Goal: Task Accomplishment & Management: Complete application form

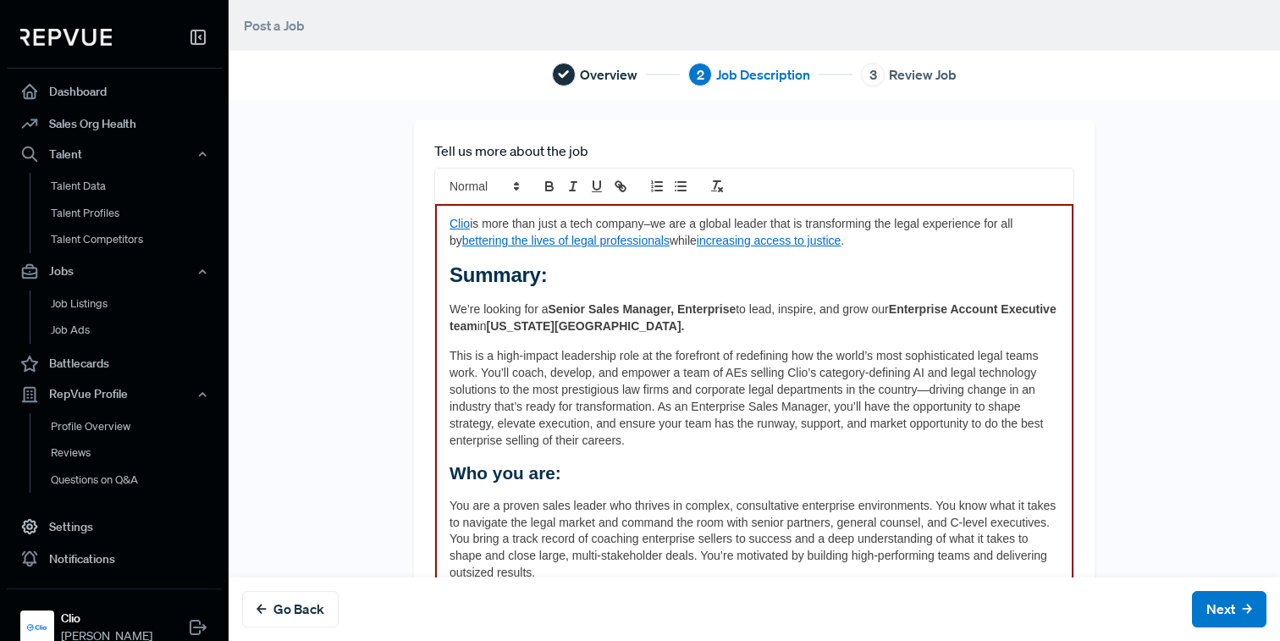
scroll to position [1268, 0]
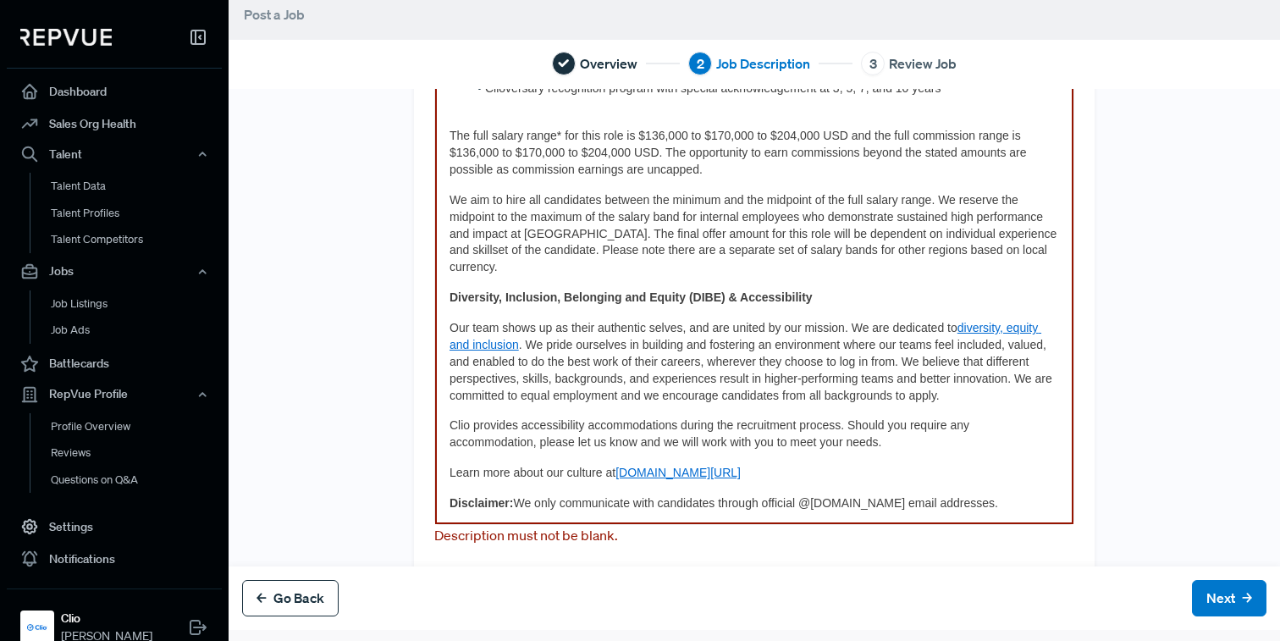
click at [312, 602] on button "Go Back" at bounding box center [290, 598] width 97 height 36
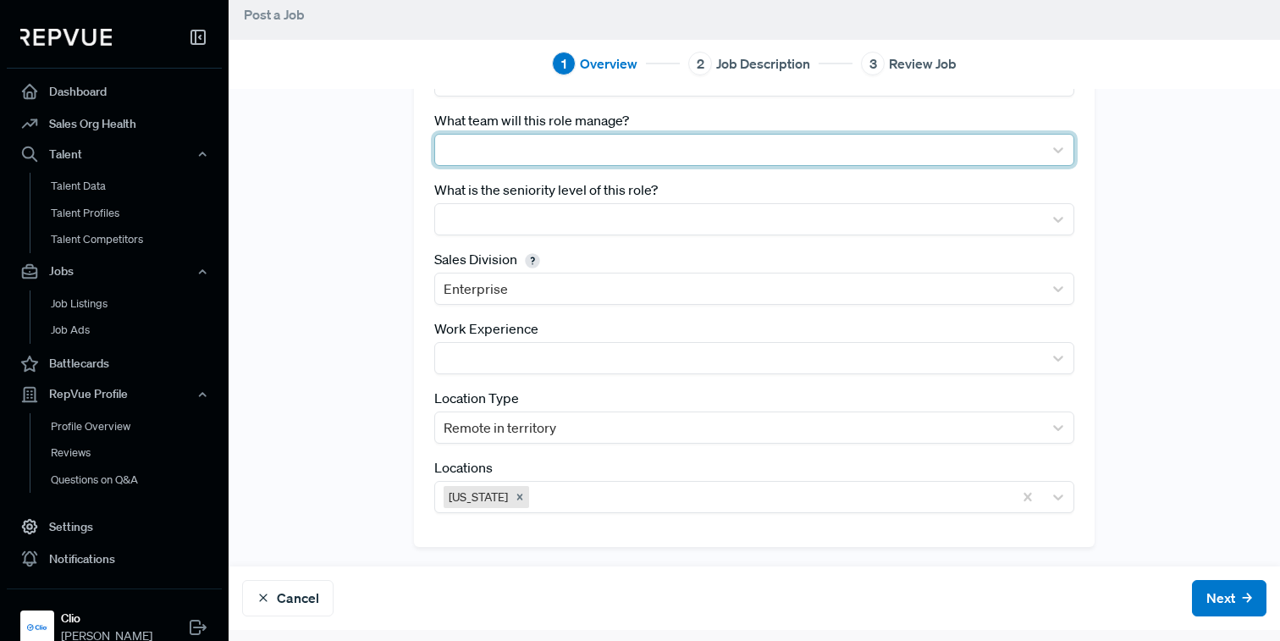
scroll to position [159, 0]
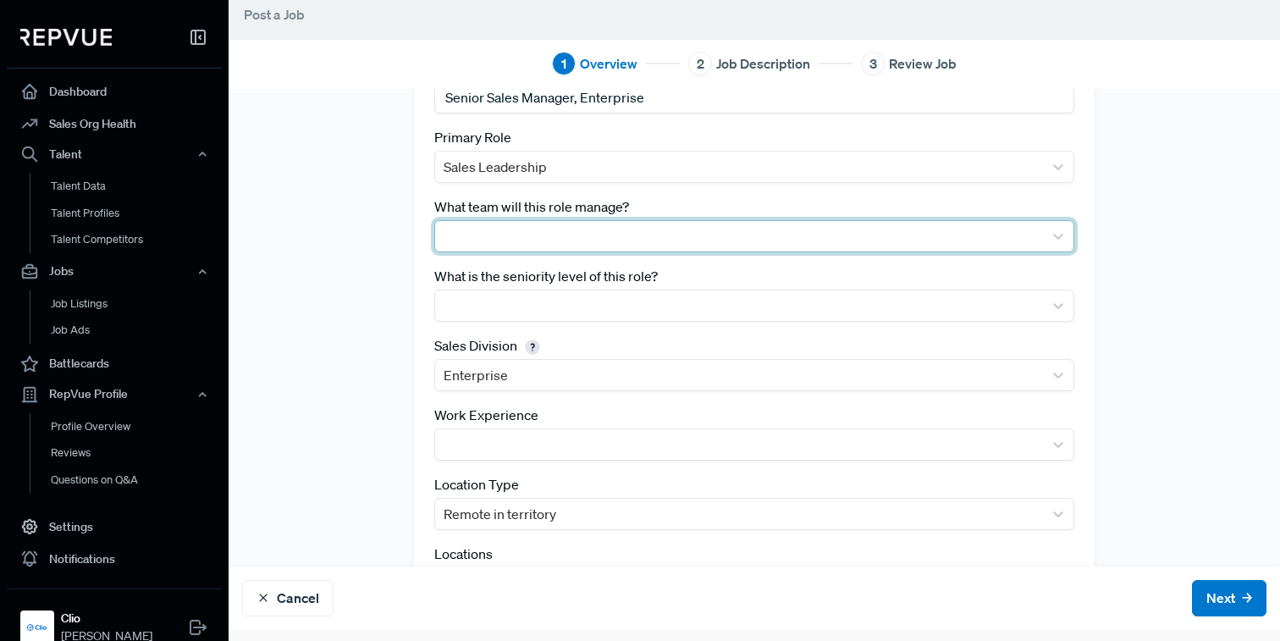
click at [567, 233] on div at bounding box center [739, 236] width 591 height 24
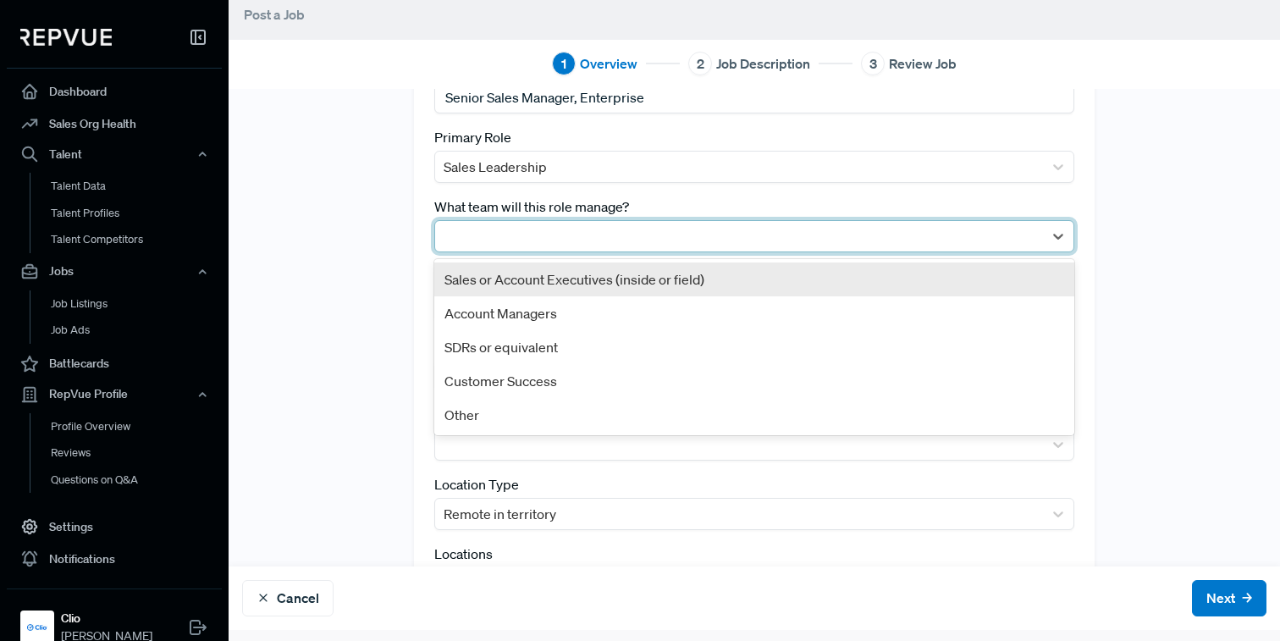
click at [541, 284] on div "Sales or Account Executives (inside or field)" at bounding box center [754, 280] width 640 height 34
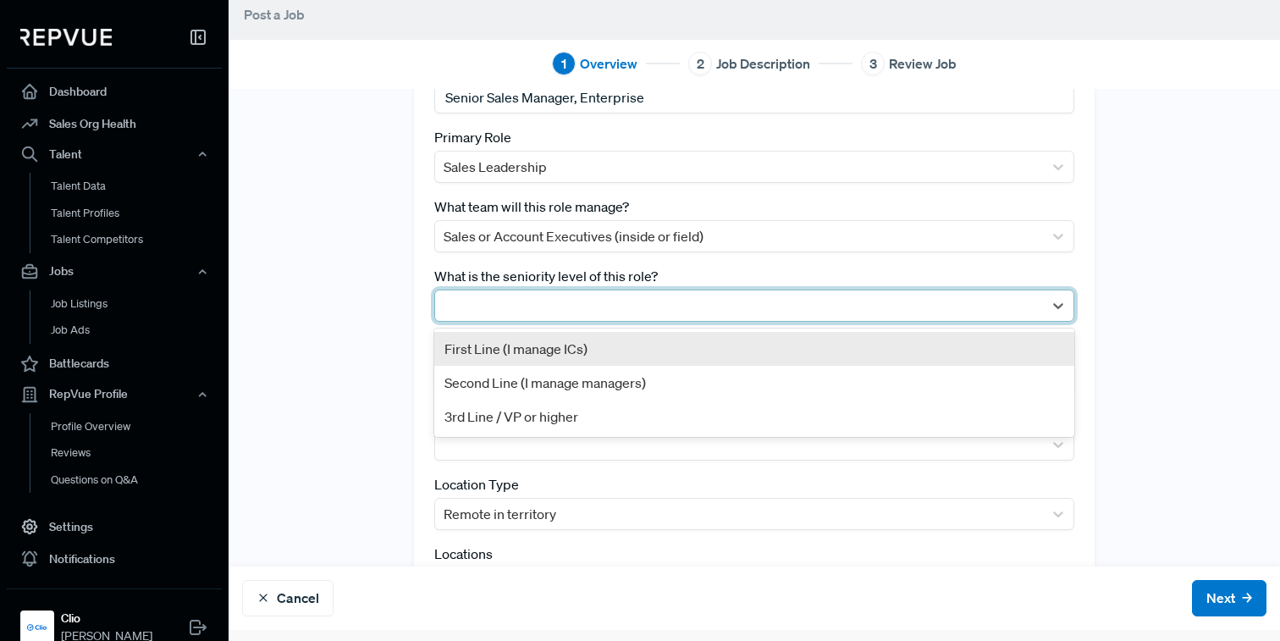
click at [528, 303] on div at bounding box center [739, 306] width 591 height 24
click at [511, 361] on div "First Line (I manage ICs)" at bounding box center [754, 349] width 640 height 34
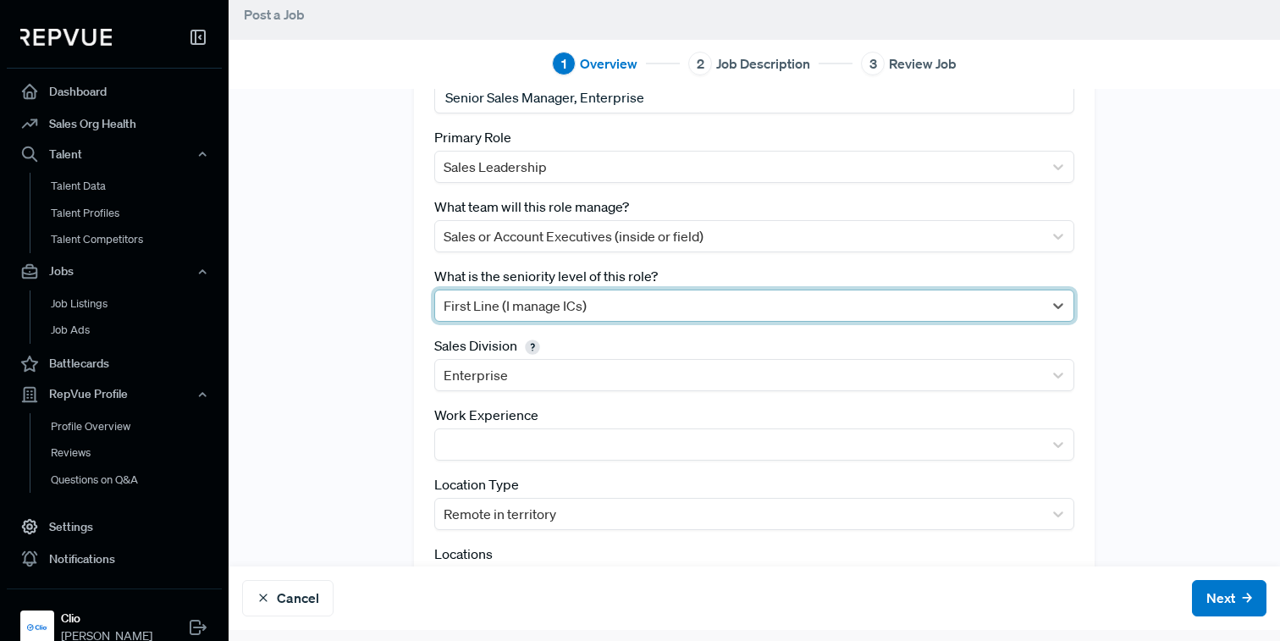
scroll to position [246, 0]
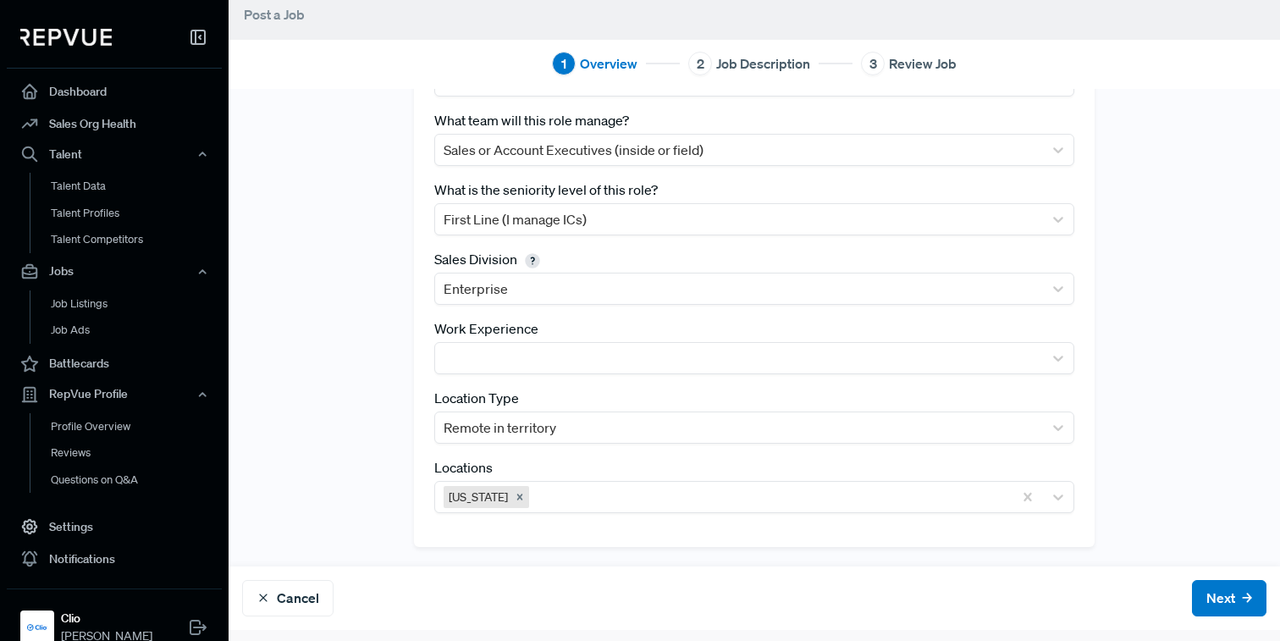
click at [1264, 228] on div "Tracking Link https://clio.wd3.myworkdayjobs.com/ClioCareerSite/job/Remote---Ne…" at bounding box center [755, 205] width 1052 height 683
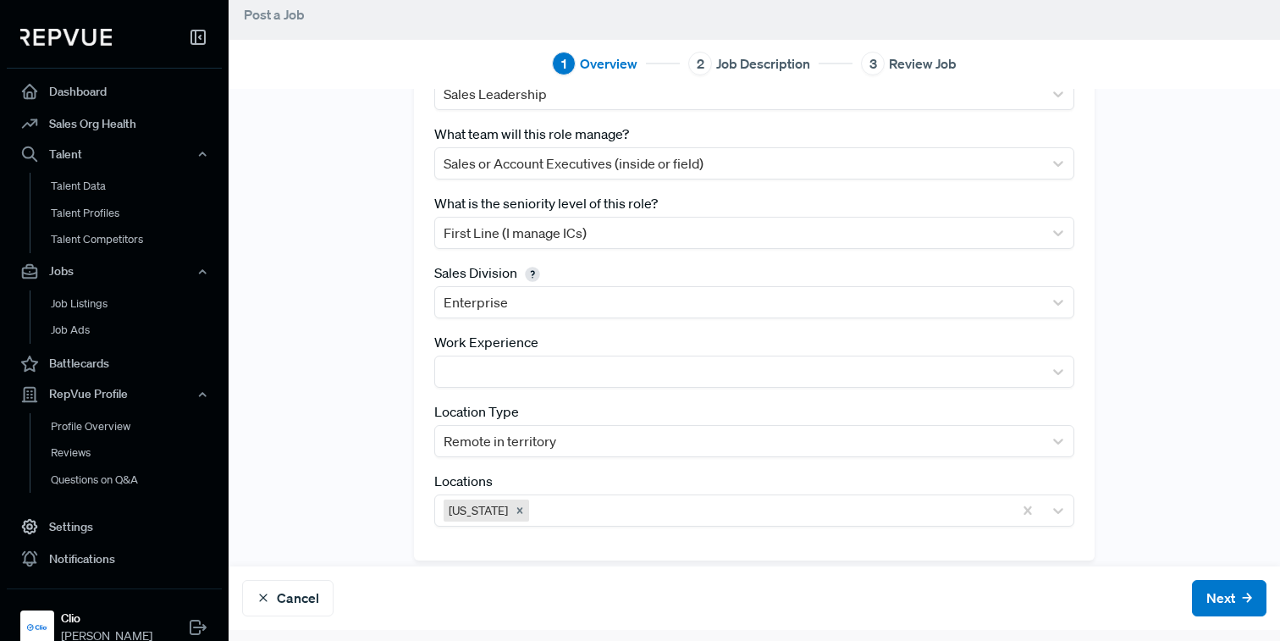
scroll to position [244, 0]
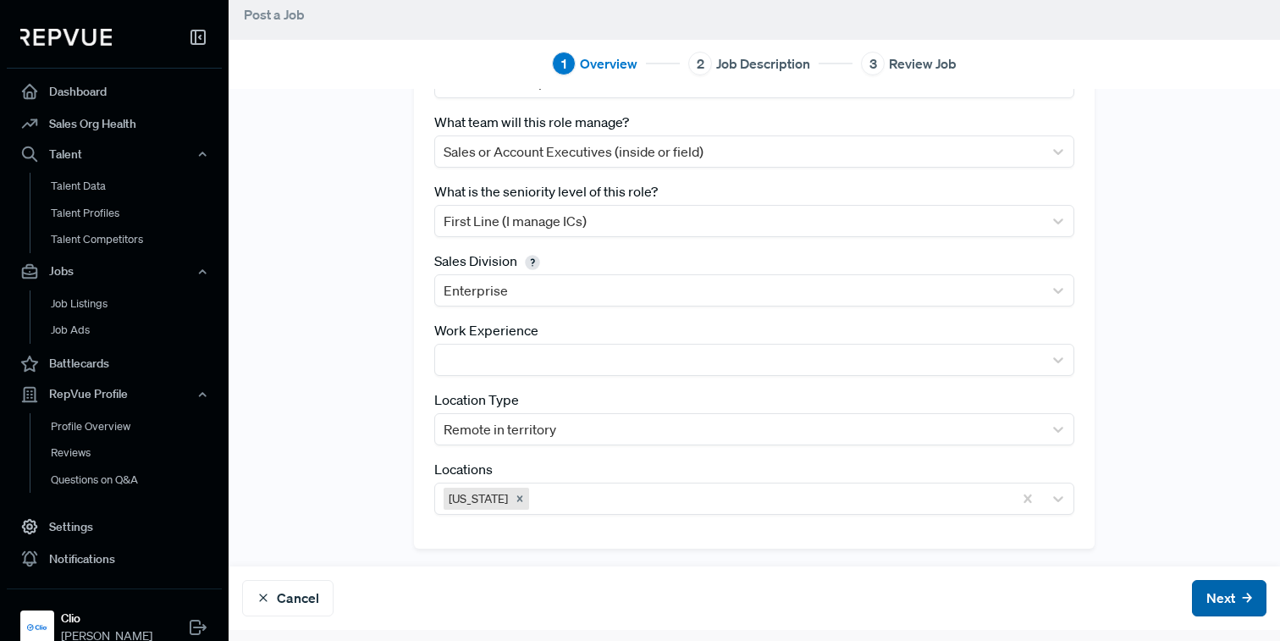
click at [1224, 596] on button "Next" at bounding box center [1229, 598] width 75 height 36
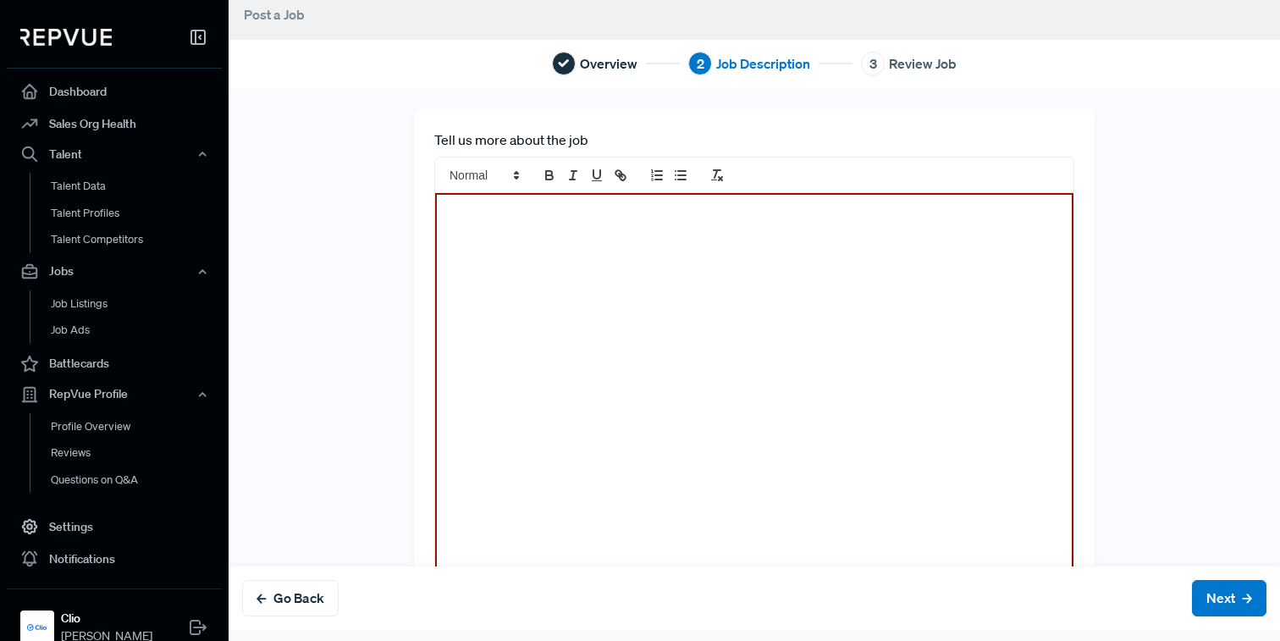
scroll to position [106, 0]
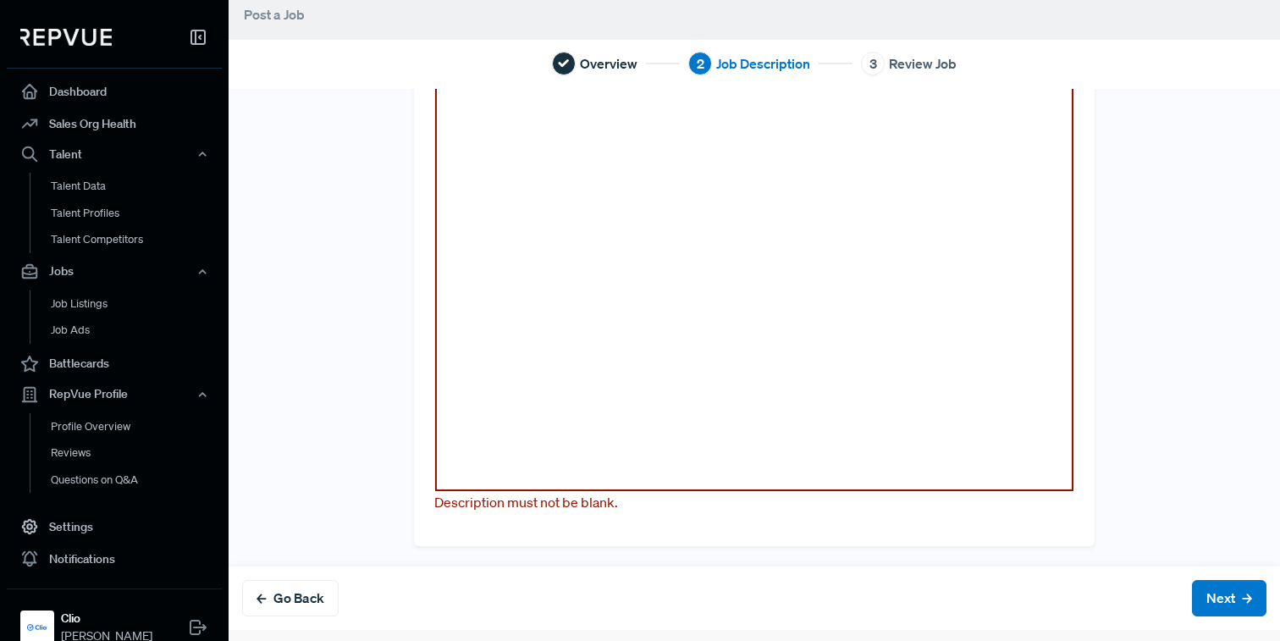
click at [974, 439] on div at bounding box center [754, 289] width 638 height 404
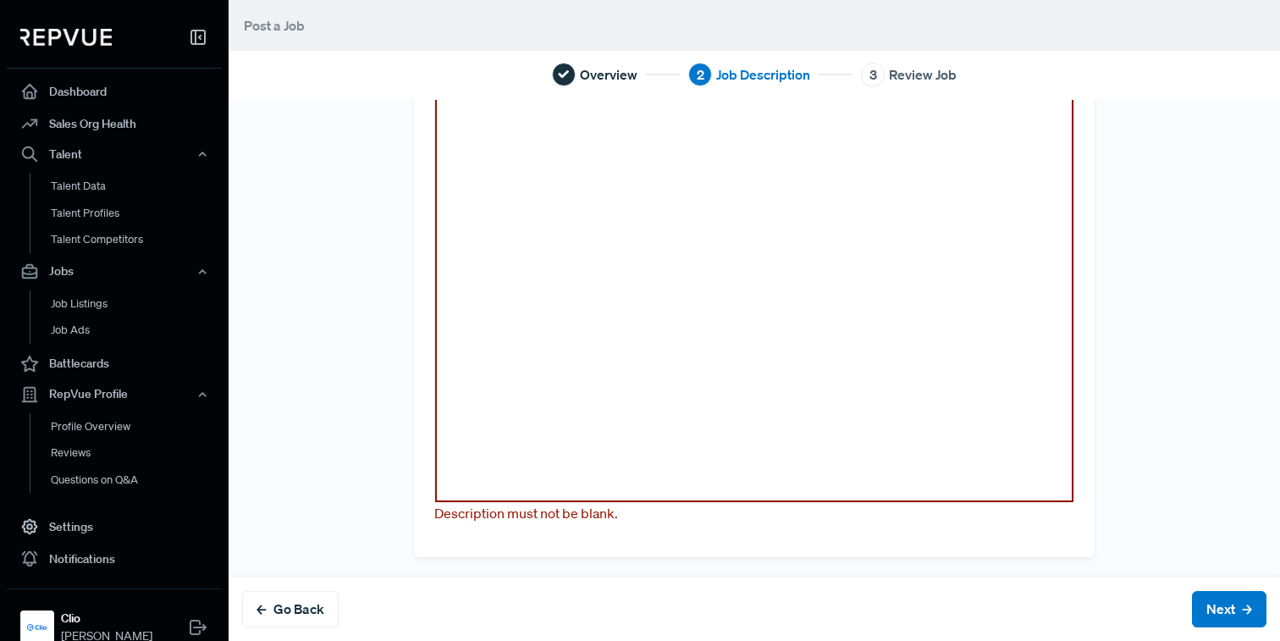
scroll to position [0, 0]
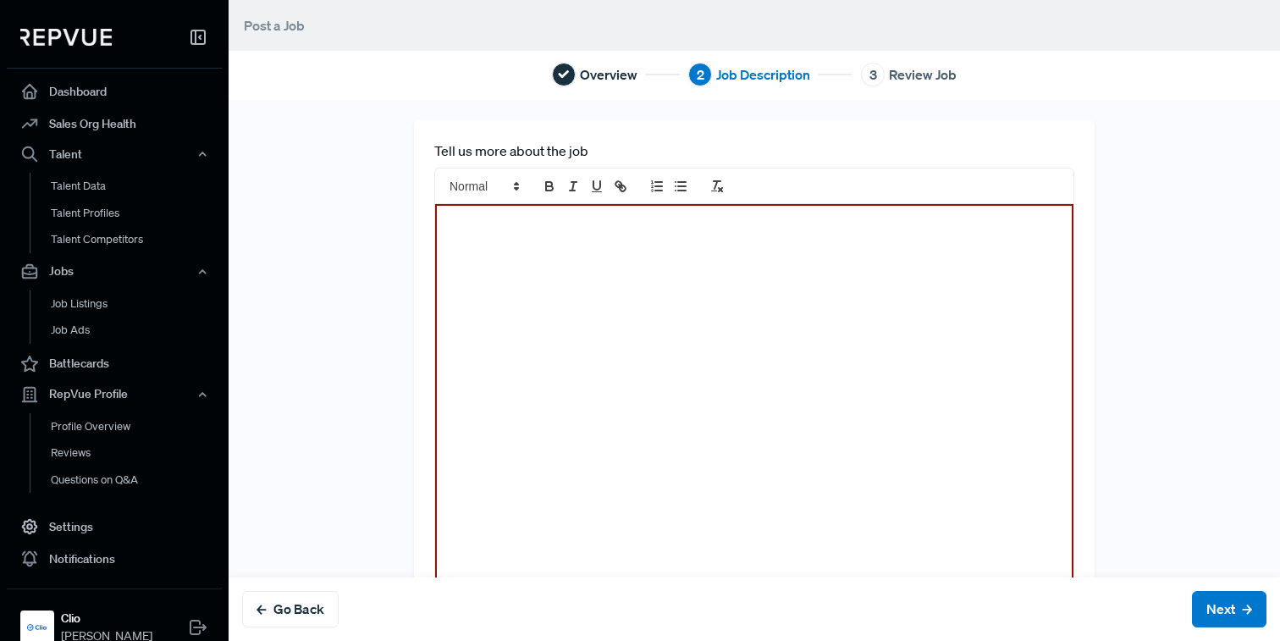
paste div
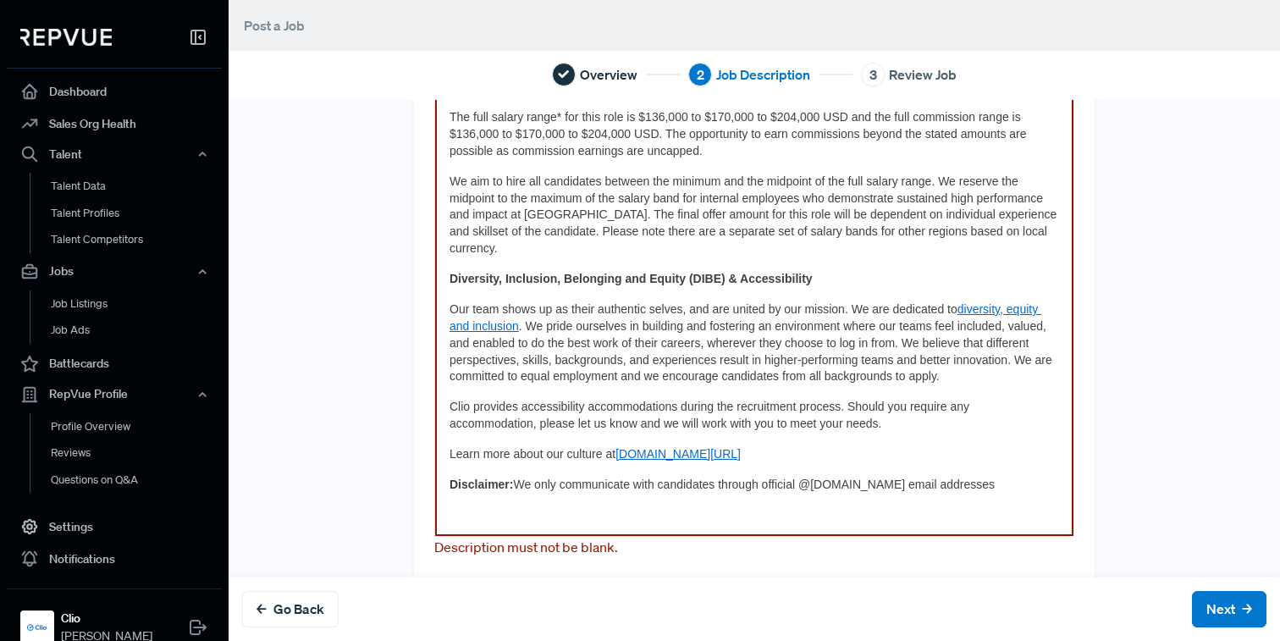
scroll to position [1263, 0]
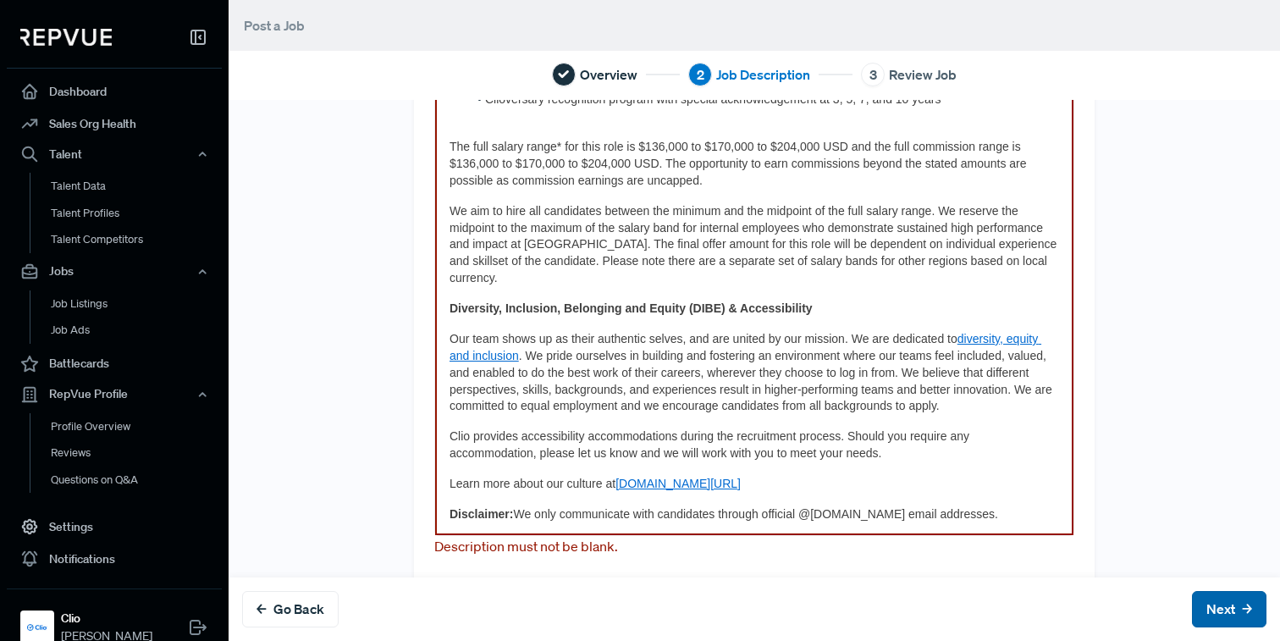
click at [1222, 612] on button "Next" at bounding box center [1229, 609] width 75 height 36
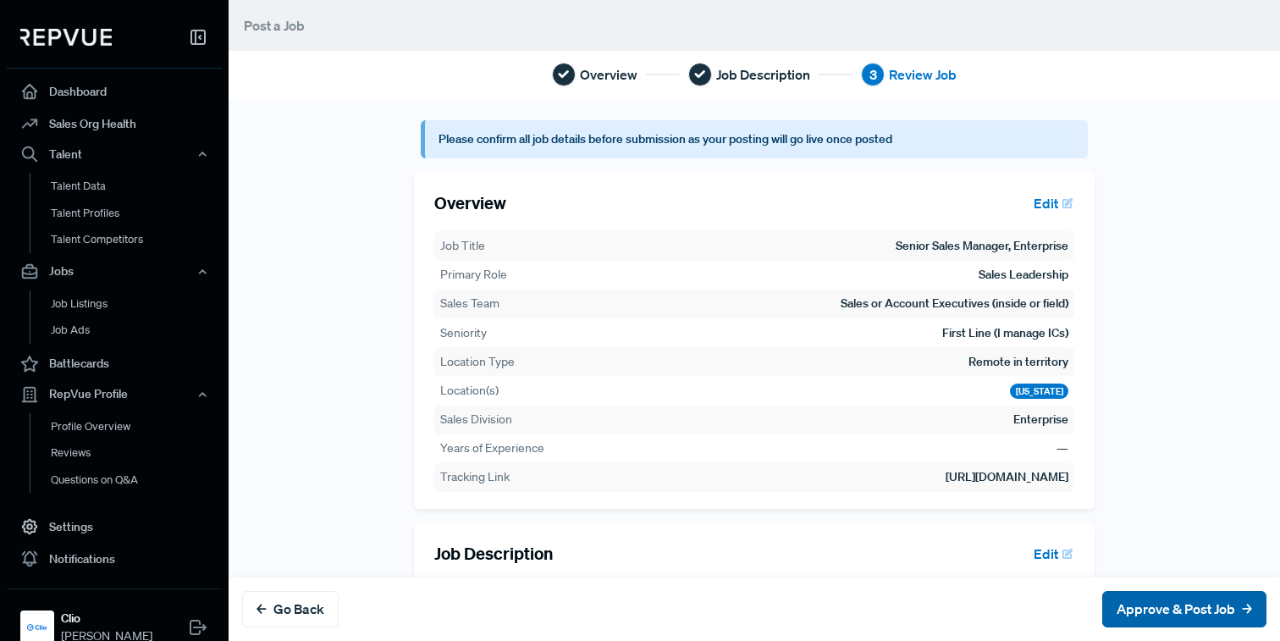
click at [1221, 611] on button "Approve & Post Job" at bounding box center [1185, 609] width 164 height 36
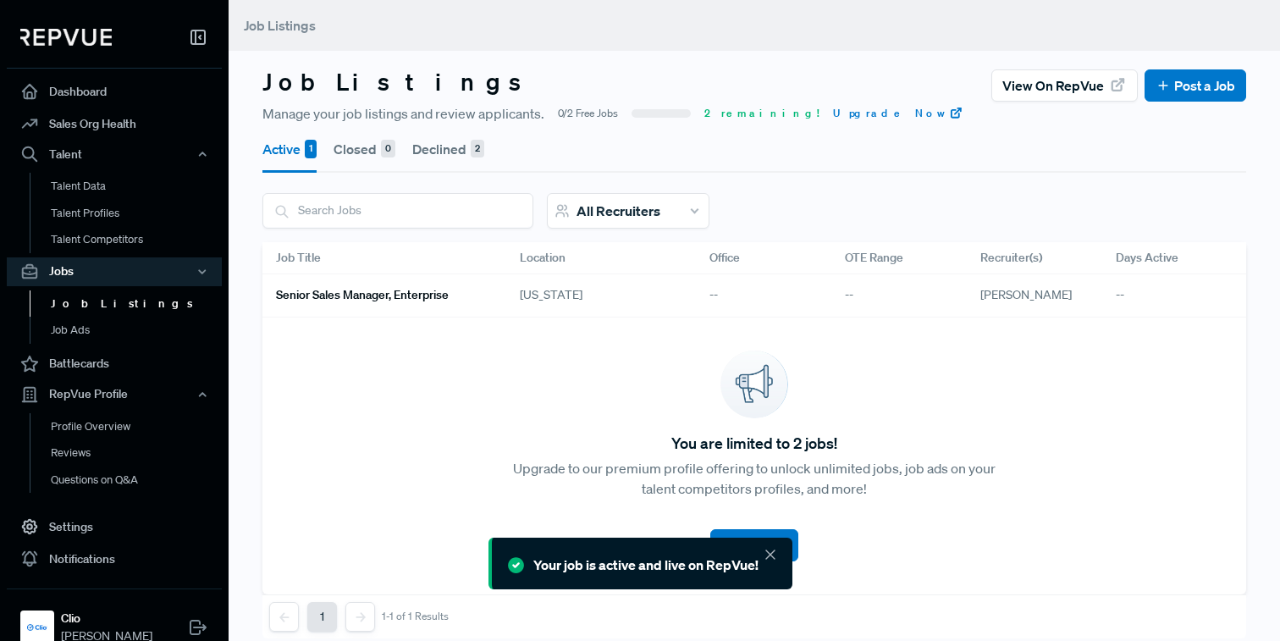
click at [768, 550] on icon at bounding box center [770, 554] width 17 height 17
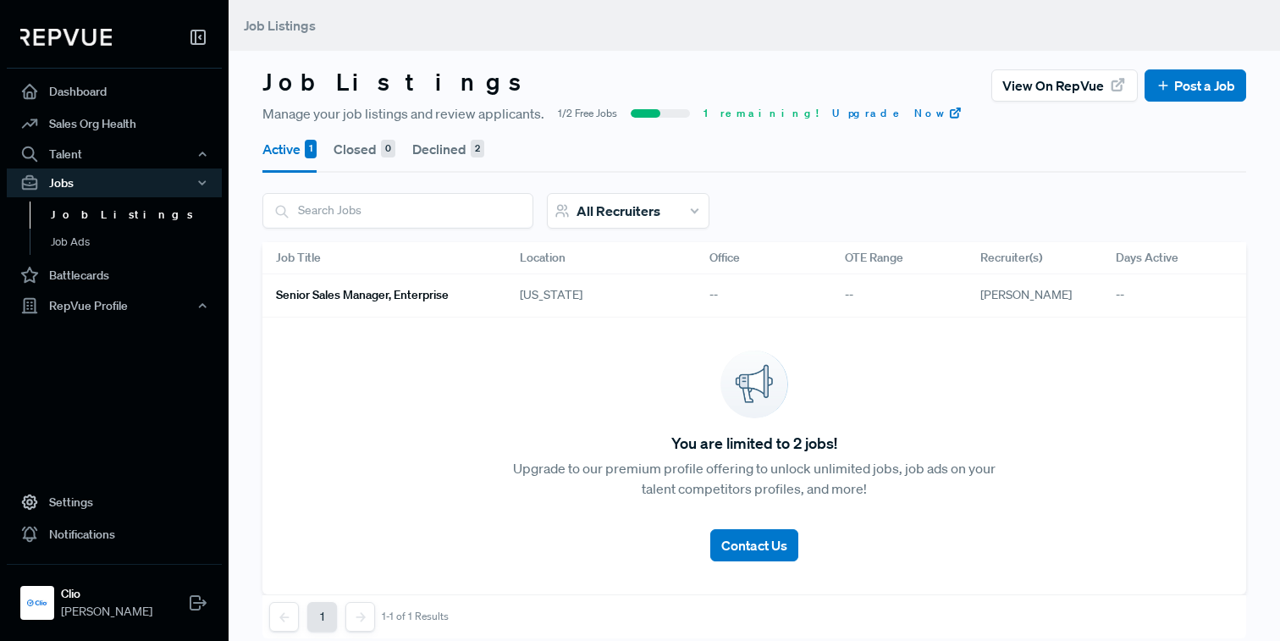
click at [415, 298] on h6 "Senior Sales Manager, Enterprise" at bounding box center [362, 295] width 173 height 14
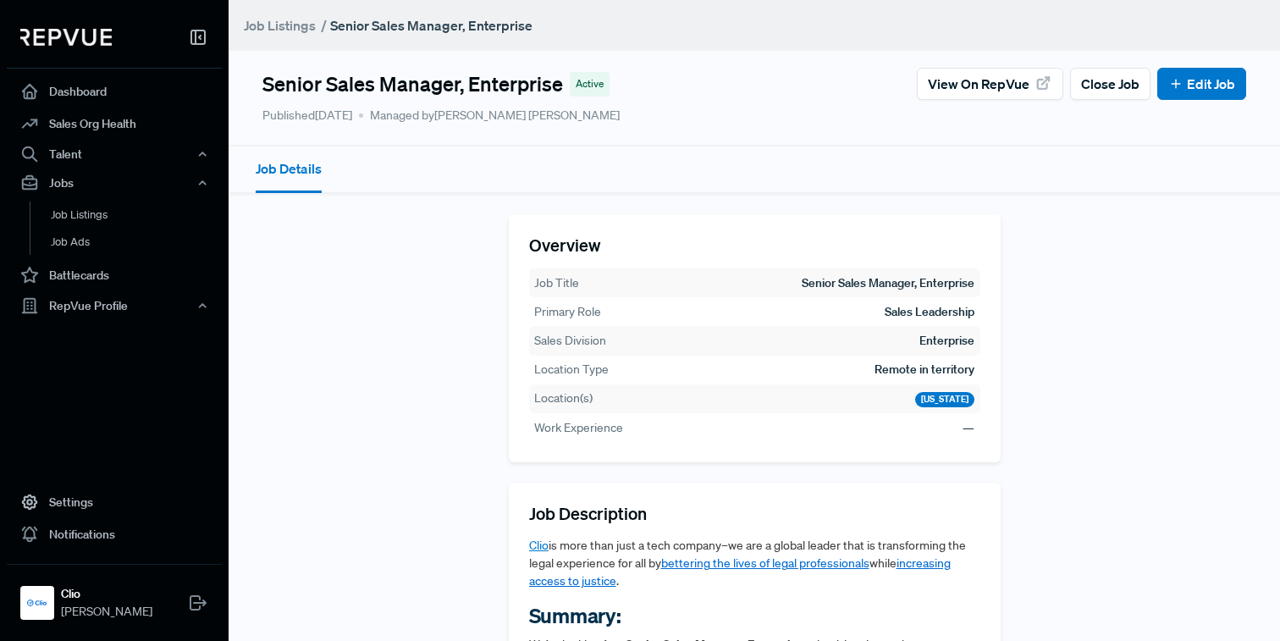
click at [268, 22] on link "Job Listings" at bounding box center [280, 25] width 72 height 20
